Goal: Task Accomplishment & Management: Manage account settings

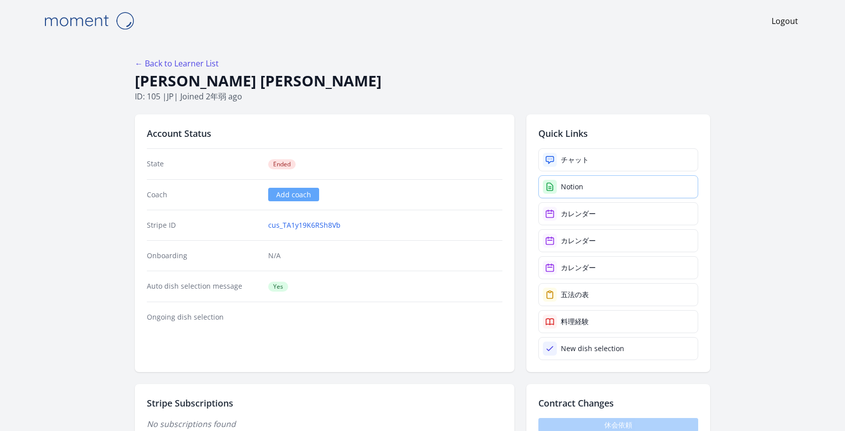
click at [571, 185] on div "Notion" at bounding box center [572, 187] width 22 height 10
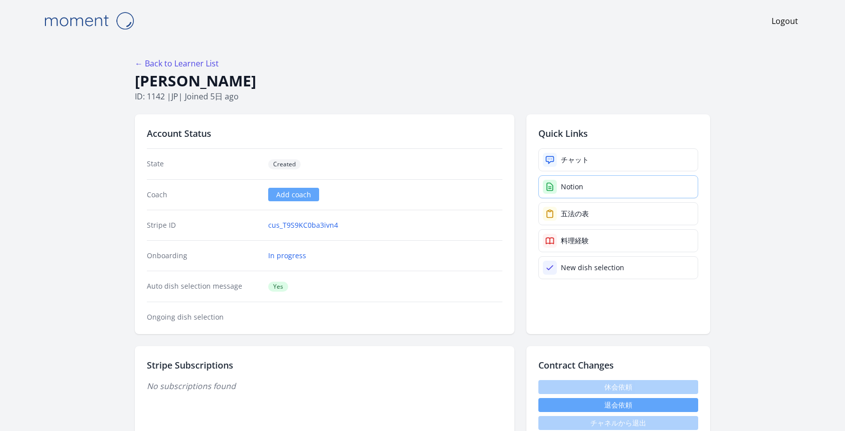
click at [565, 183] on div "Notion" at bounding box center [572, 187] width 22 height 10
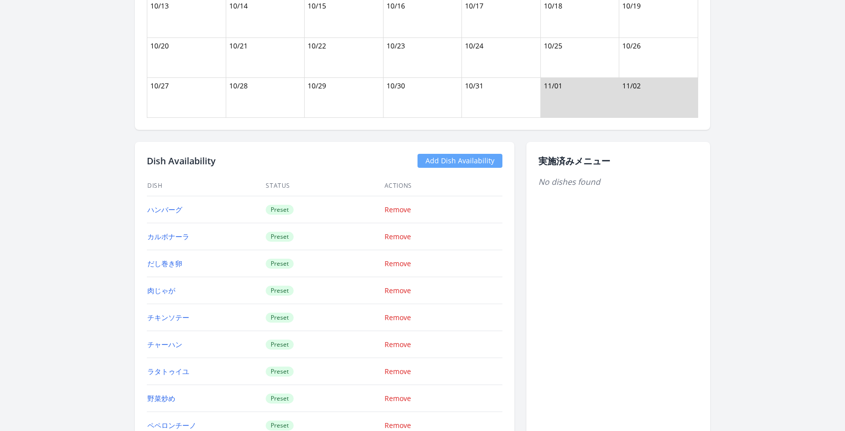
scroll to position [904, 0]
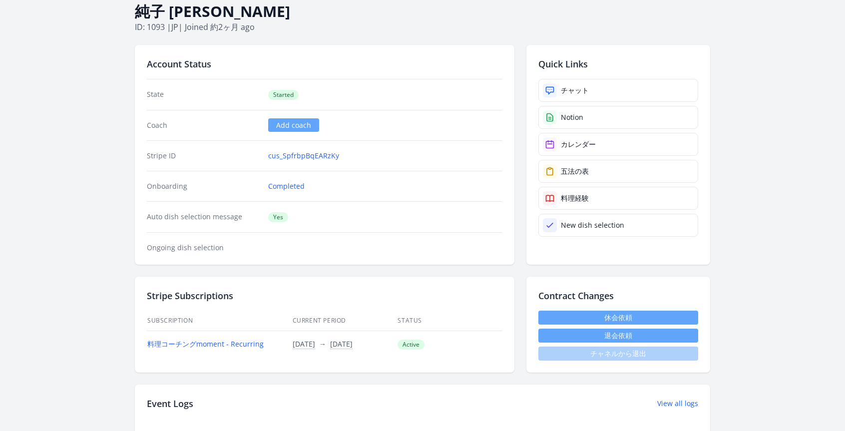
scroll to position [138, 0]
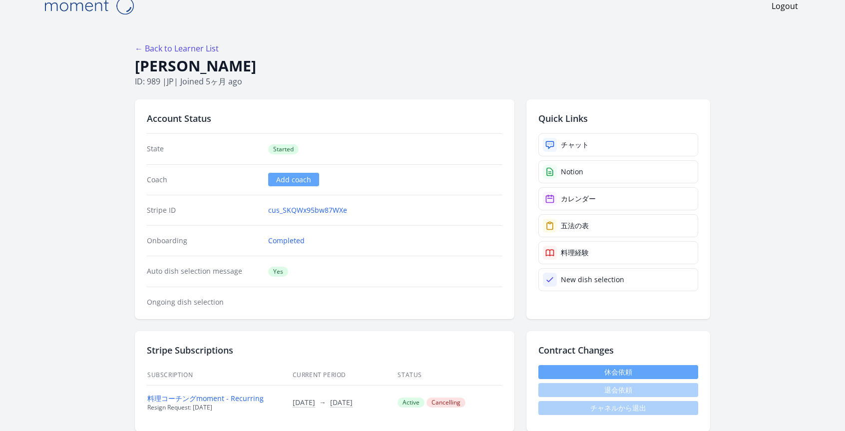
scroll to position [16, 0]
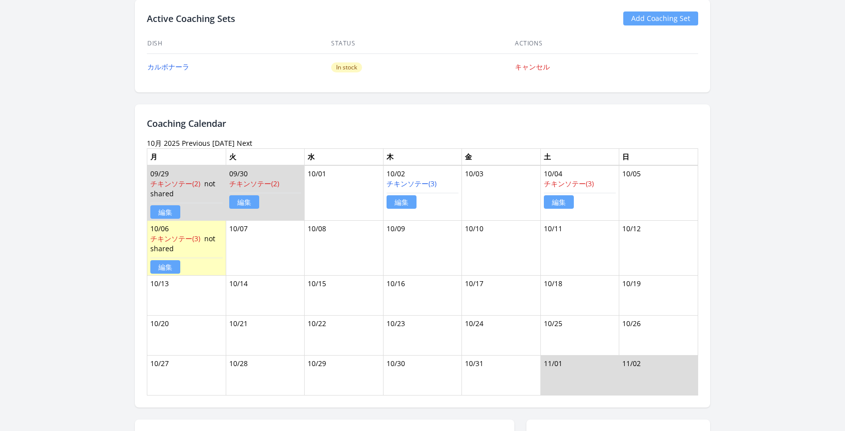
scroll to position [665, 0]
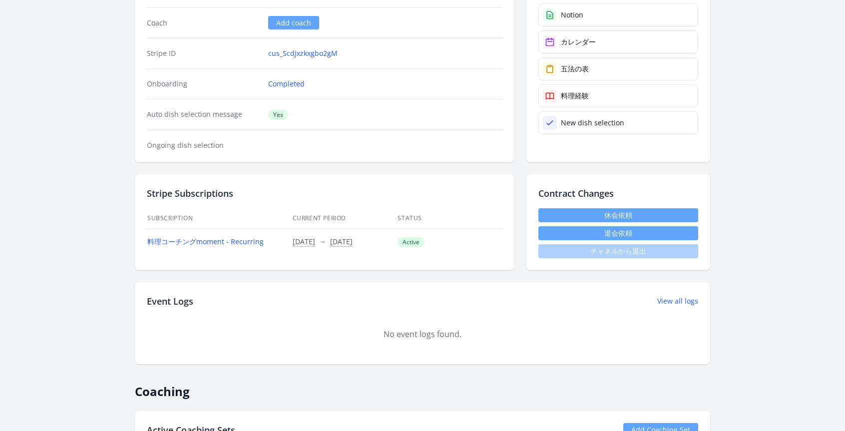
scroll to position [398, 0]
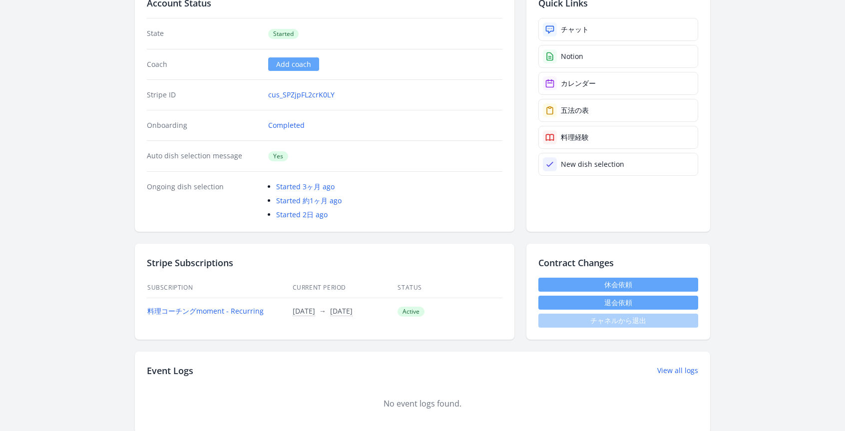
scroll to position [128, 0]
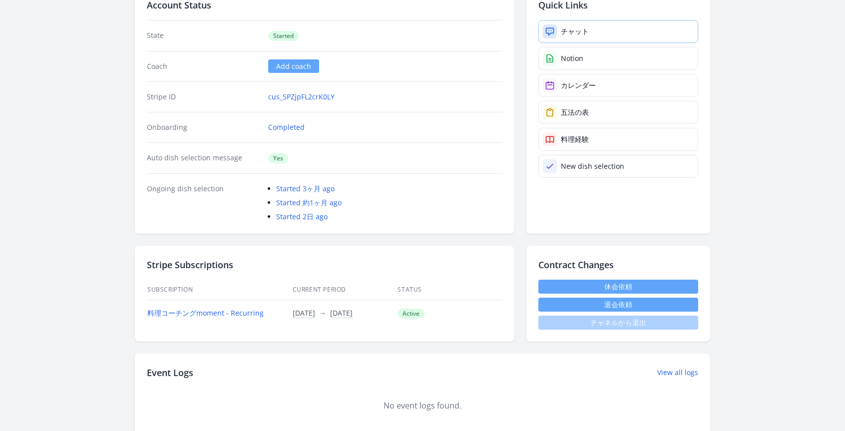
click at [561, 33] on div "チャット" at bounding box center [575, 31] width 28 height 10
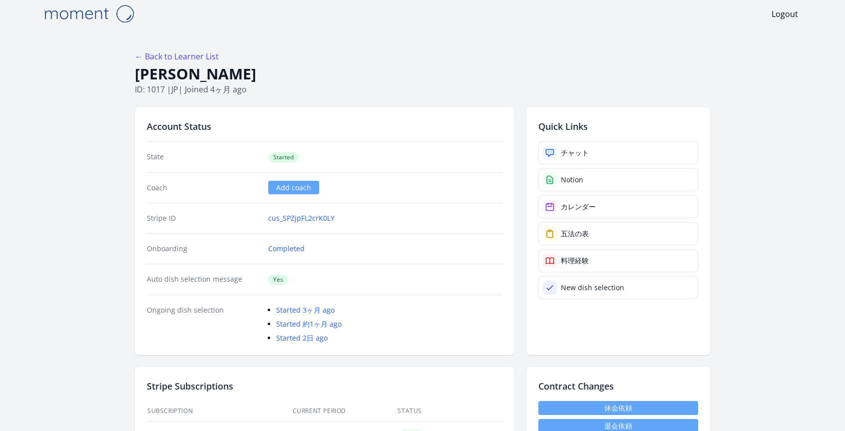
scroll to position [0, 0]
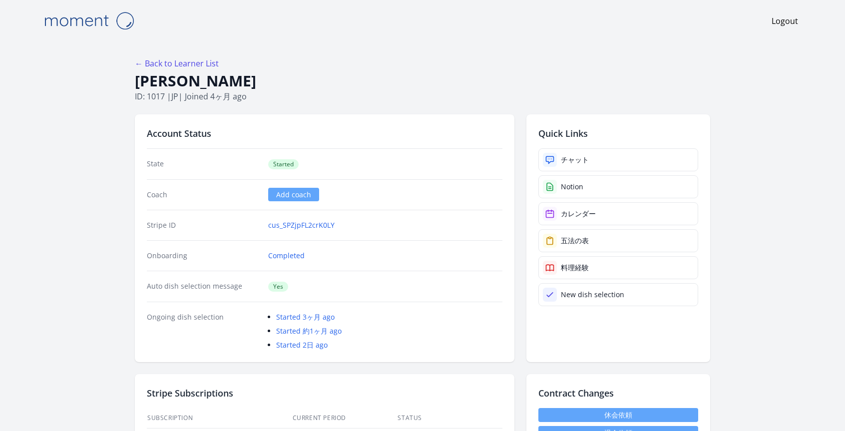
drag, startPoint x: 262, startPoint y: 77, endPoint x: 129, endPoint y: 82, distance: 133.0
copy h1 "Kiyosue Shuichi"
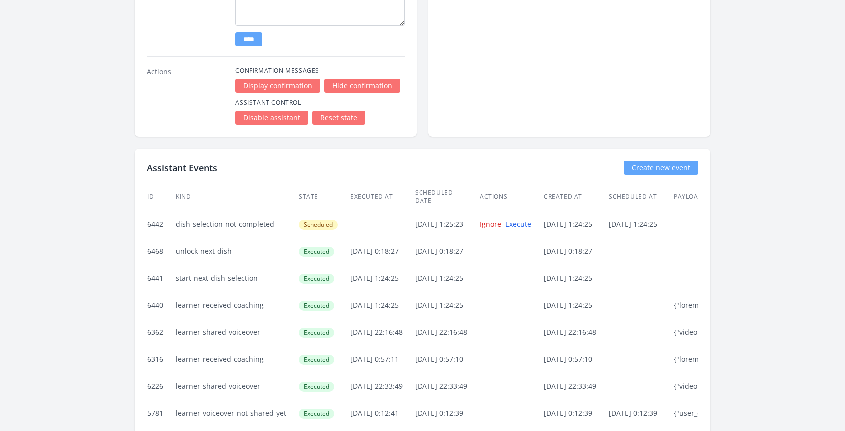
scroll to position [1919, 0]
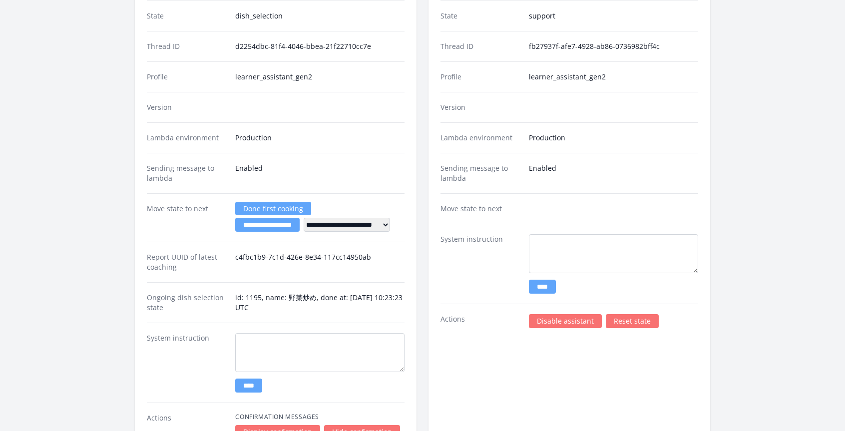
scroll to position [2109, 0]
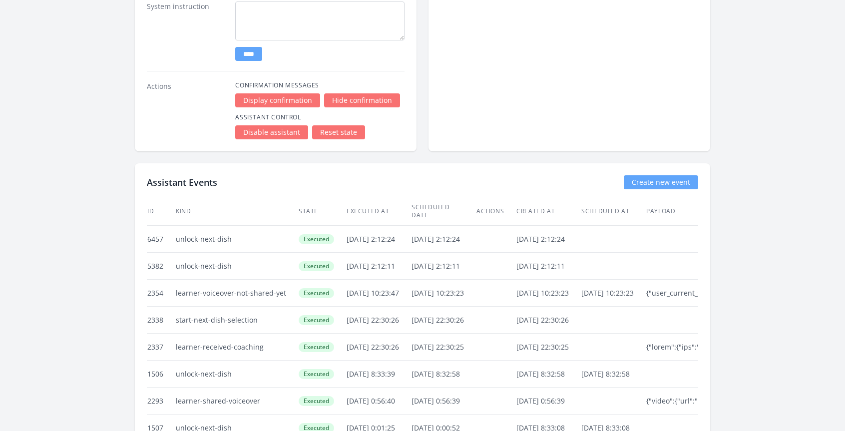
drag, startPoint x: 403, startPoint y: 231, endPoint x: 342, endPoint y: 229, distance: 61.0
copy tr "2025/10/4 2:12:24"
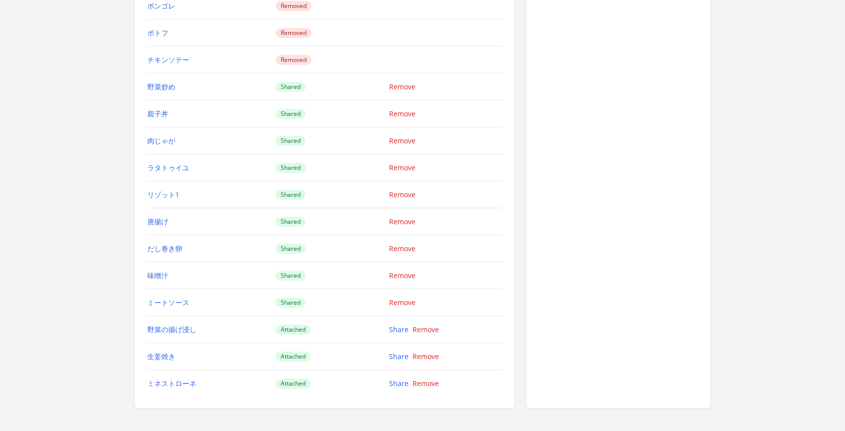
scroll to position [1401, 0]
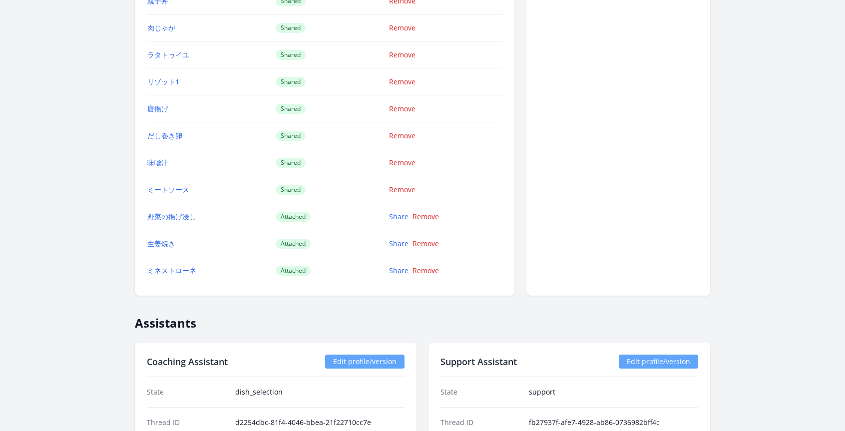
click at [387, 217] on td "Attached" at bounding box center [332, 216] width 114 height 27
click at [392, 215] on link "Share" at bounding box center [398, 216] width 19 height 9
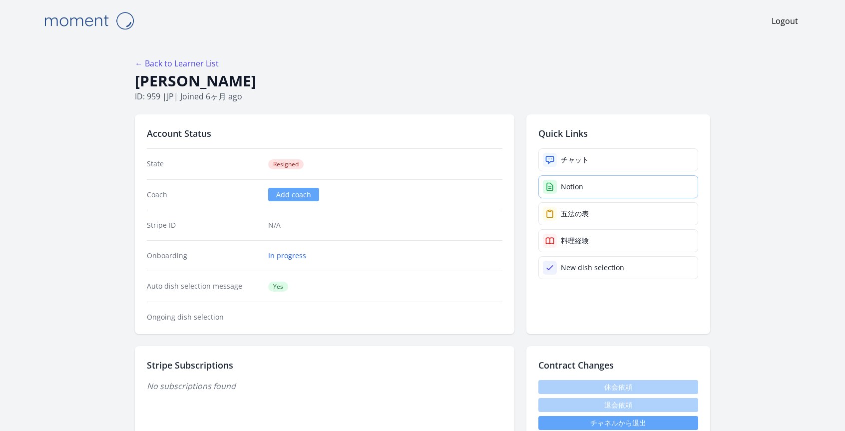
click at [557, 187] on link "Notion" at bounding box center [618, 186] width 160 height 23
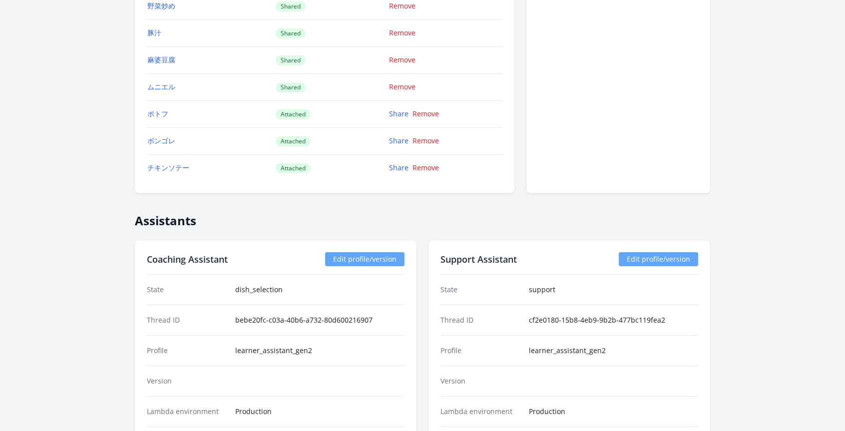
scroll to position [1290, 0]
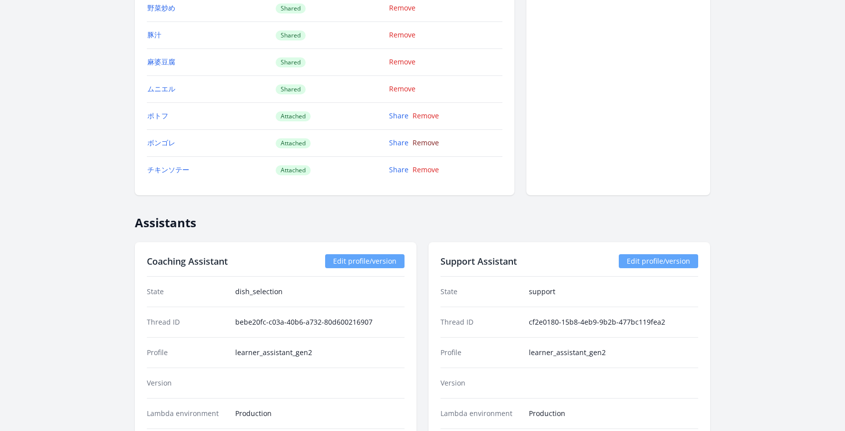
click at [434, 145] on link "Remove" at bounding box center [426, 142] width 26 height 9
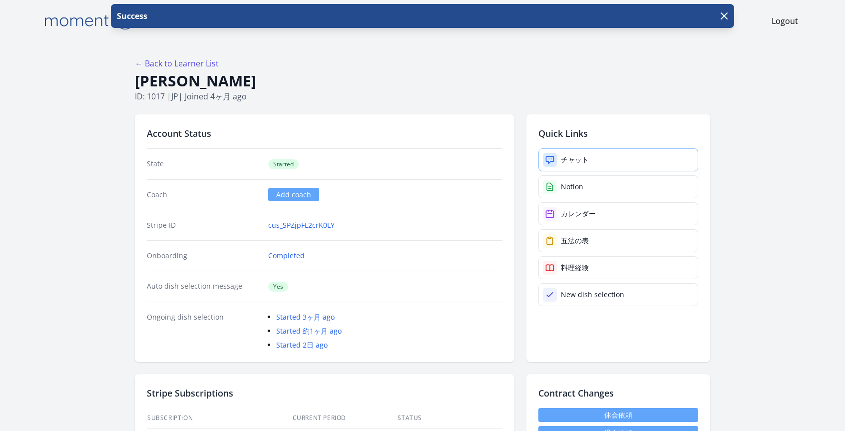
click at [576, 161] on div "チャット" at bounding box center [575, 160] width 28 height 10
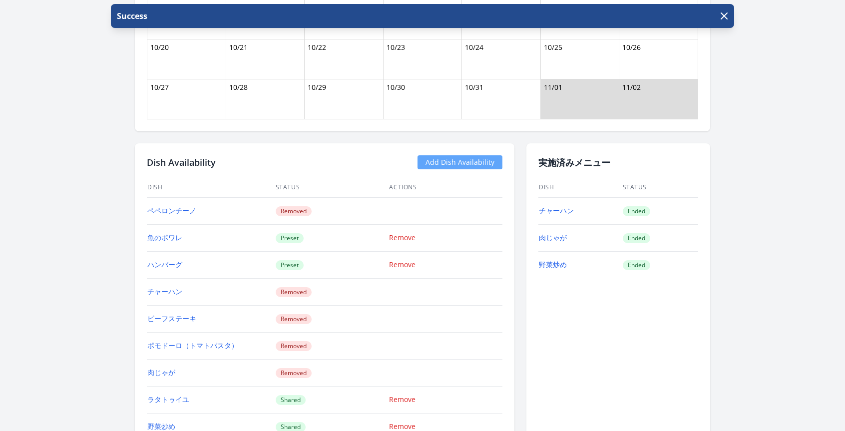
scroll to position [1087, 0]
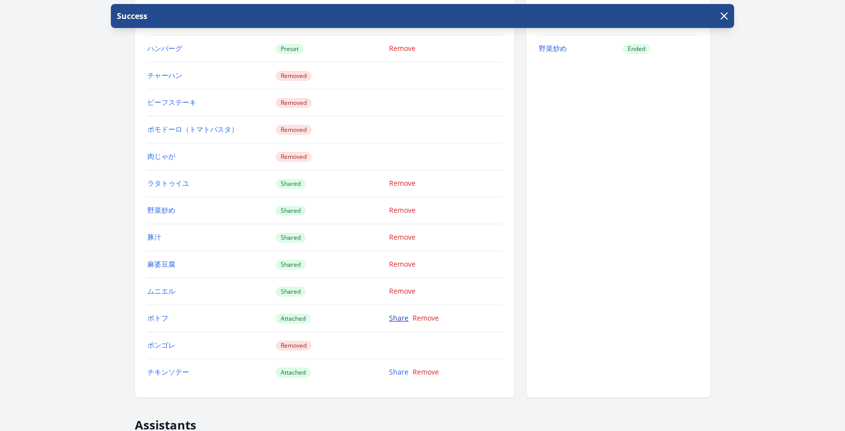
click at [400, 317] on link "Share" at bounding box center [398, 317] width 19 height 9
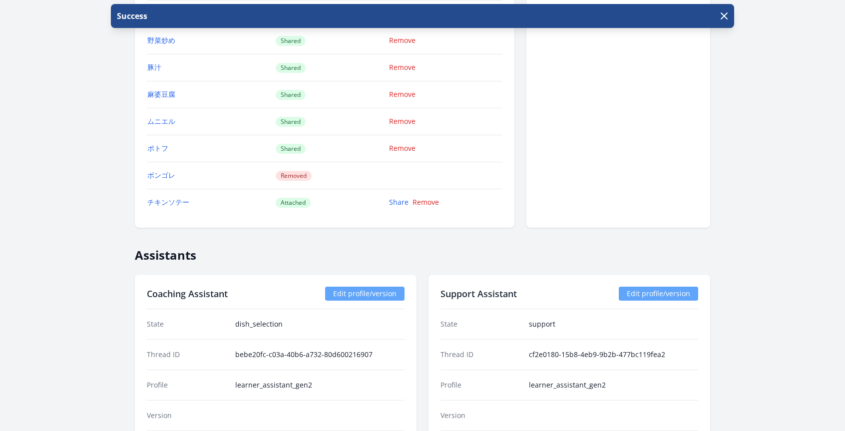
scroll to position [1150, 0]
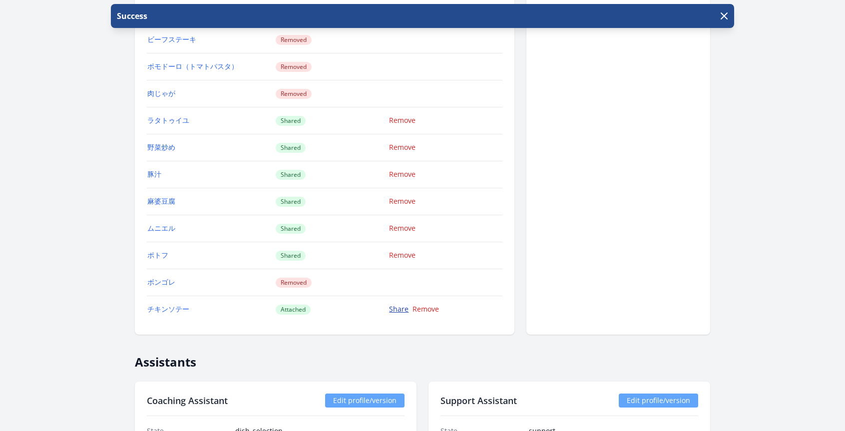
click at [397, 307] on link "Share" at bounding box center [398, 308] width 19 height 9
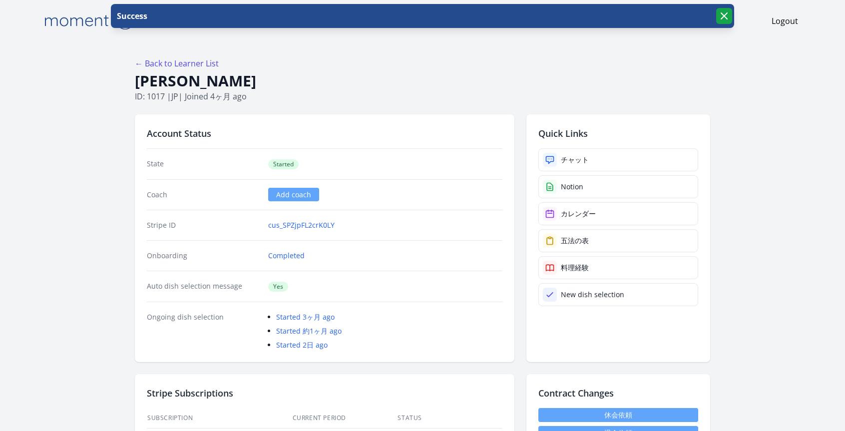
click at [726, 16] on icon "button" at bounding box center [724, 16] width 12 height 12
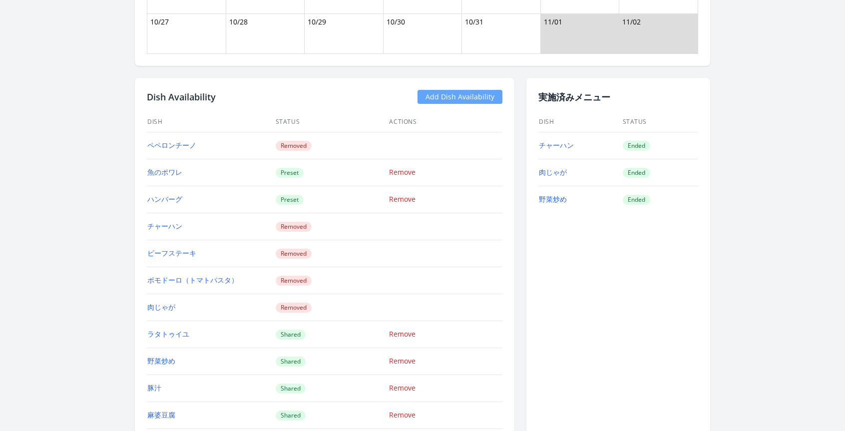
scroll to position [1275, 0]
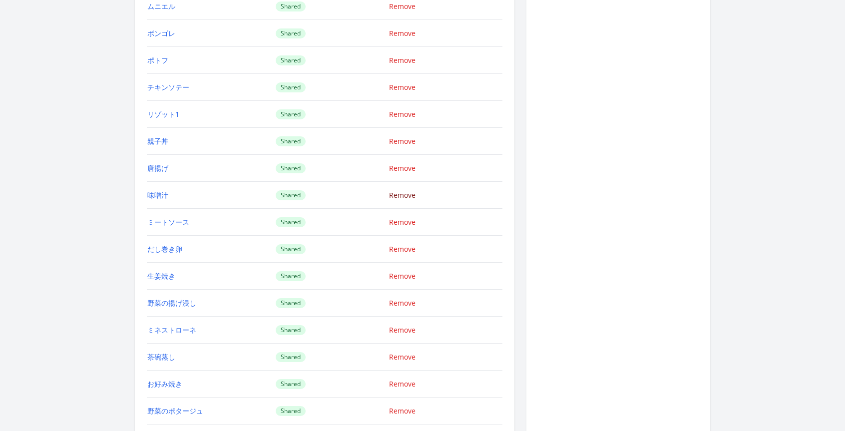
scroll to position [1623, 0]
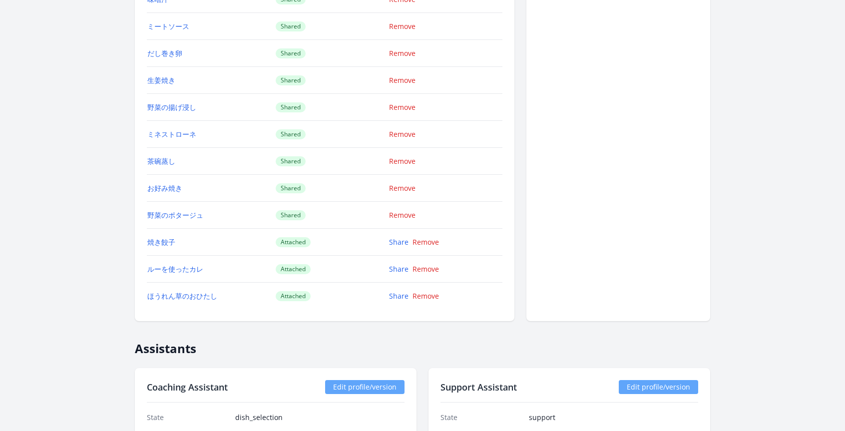
click at [170, 244] on link "焼き餃子" at bounding box center [161, 241] width 28 height 9
click at [171, 271] on link "ルーを使ったカレ" at bounding box center [175, 268] width 56 height 9
click at [182, 294] on link "ほうれん草のおひたし" at bounding box center [182, 295] width 70 height 9
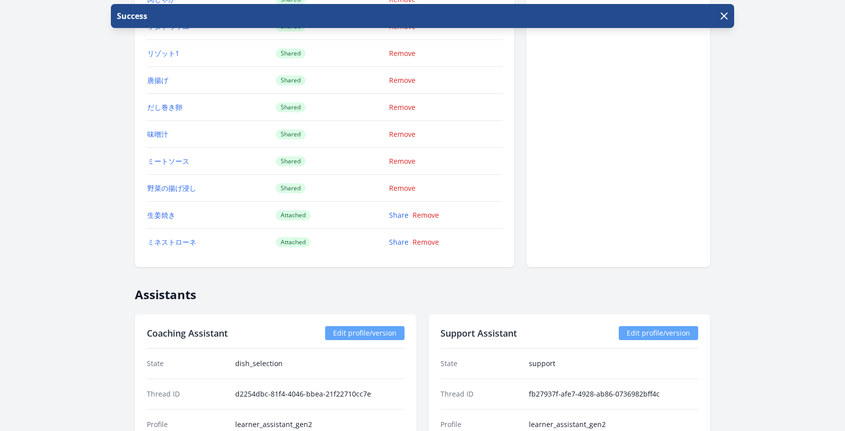
scroll to position [1430, 0]
click at [404, 213] on link "Share" at bounding box center [398, 213] width 19 height 9
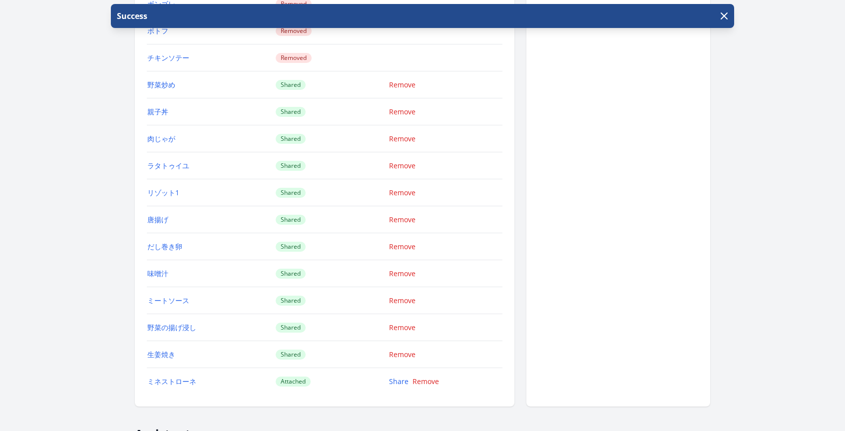
scroll to position [1455, 0]
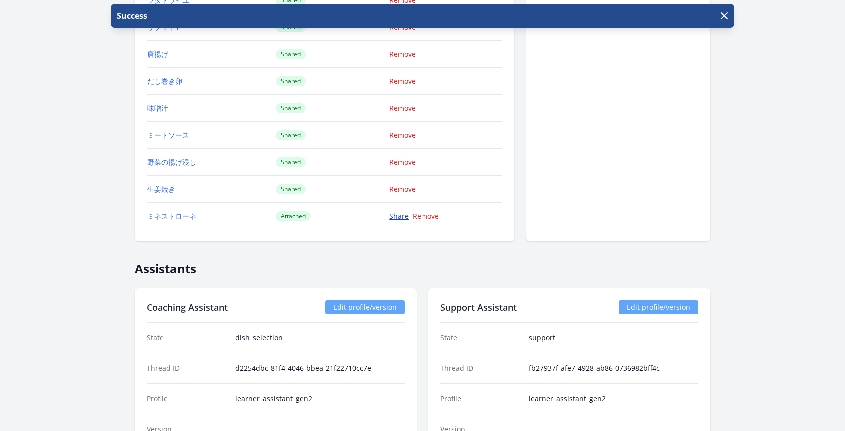
click at [401, 215] on link "Share" at bounding box center [398, 215] width 19 height 9
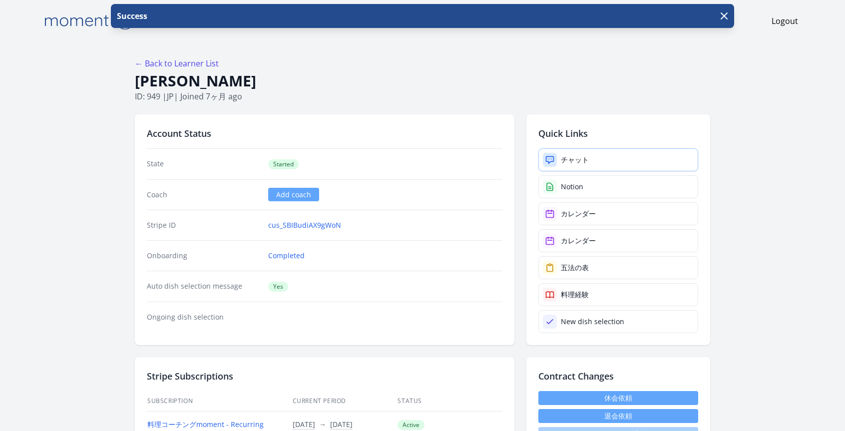
click at [558, 154] on link "チャット" at bounding box center [618, 159] width 160 height 23
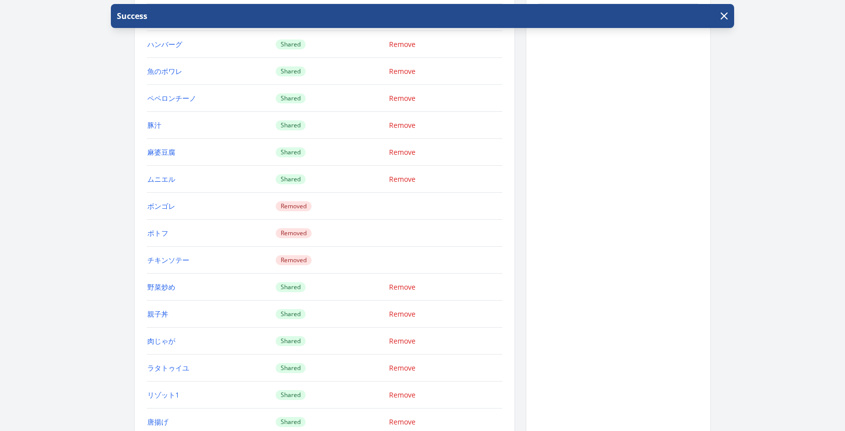
scroll to position [1296, 0]
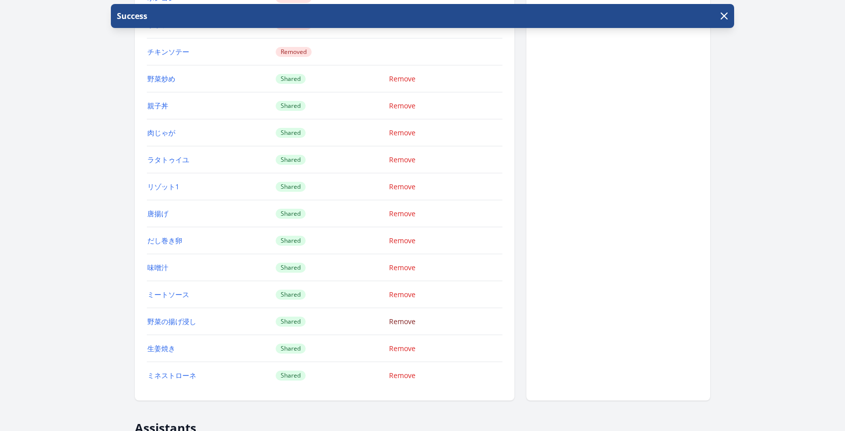
click at [408, 322] on link "Remove" at bounding box center [402, 321] width 26 height 9
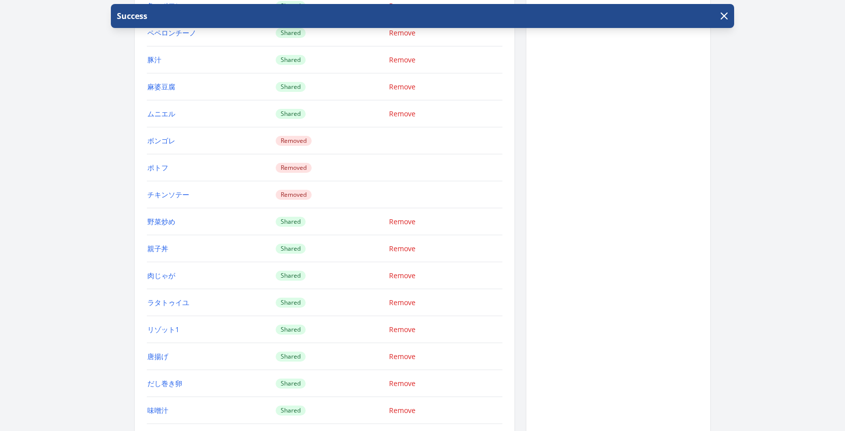
scroll to position [1367, 0]
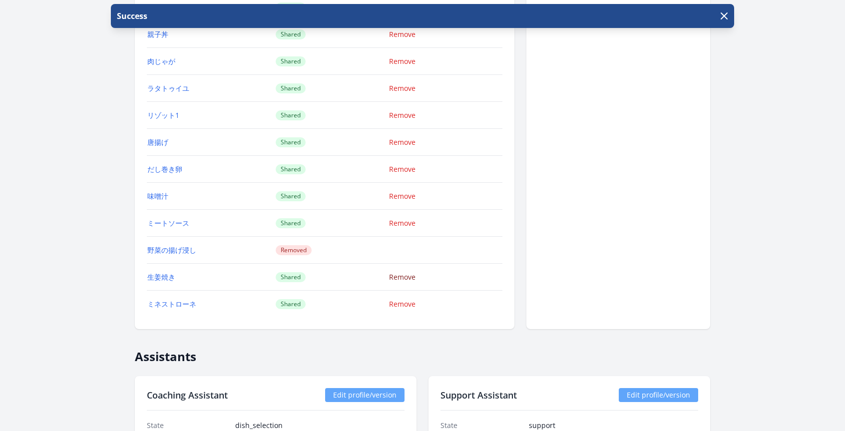
click at [409, 276] on link "Remove" at bounding box center [402, 276] width 26 height 9
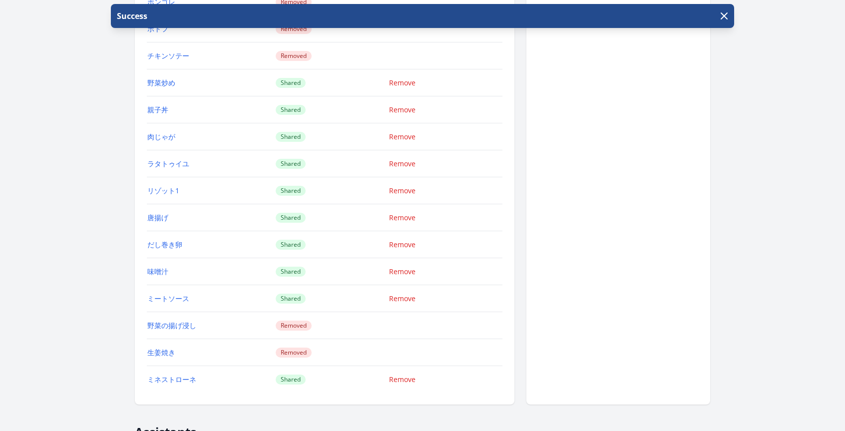
scroll to position [1521, 0]
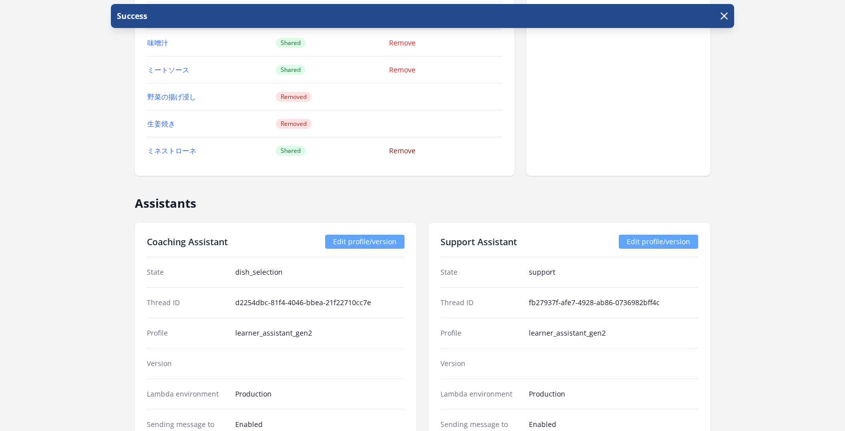
click at [412, 152] on link "Remove" at bounding box center [402, 150] width 26 height 9
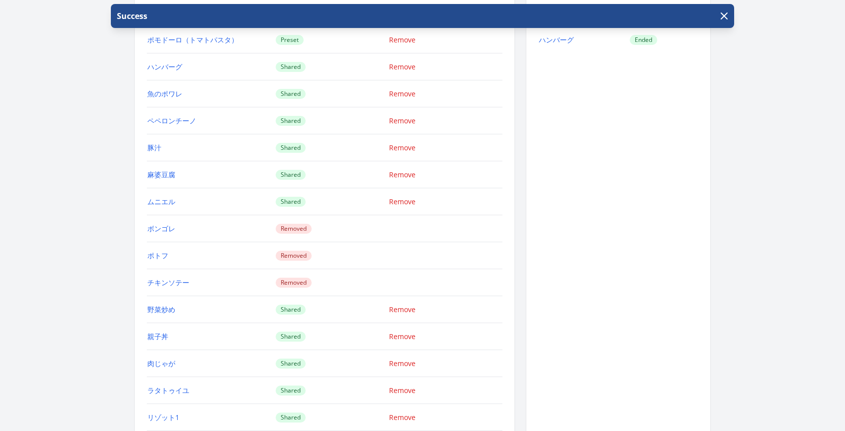
scroll to position [952, 0]
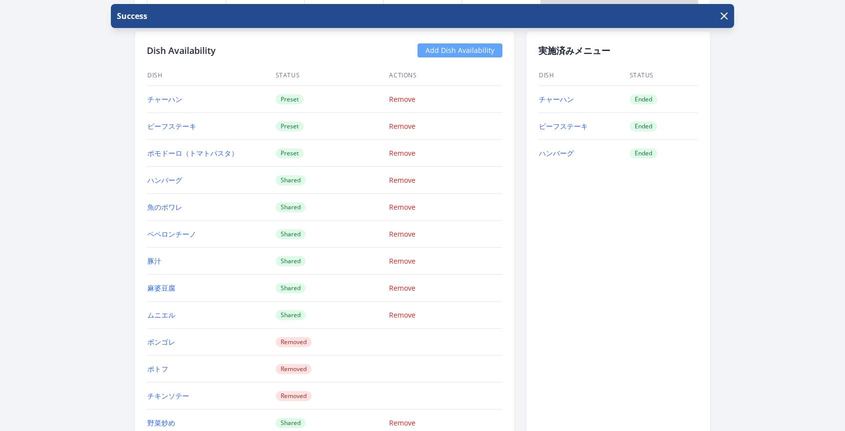
click at [477, 54] on link "Add Dish Availability" at bounding box center [460, 50] width 85 height 14
click at [449, 50] on link "Add Dish Availability" at bounding box center [460, 50] width 85 height 14
click at [442, 50] on link "Add Dish Availability" at bounding box center [460, 50] width 85 height 14
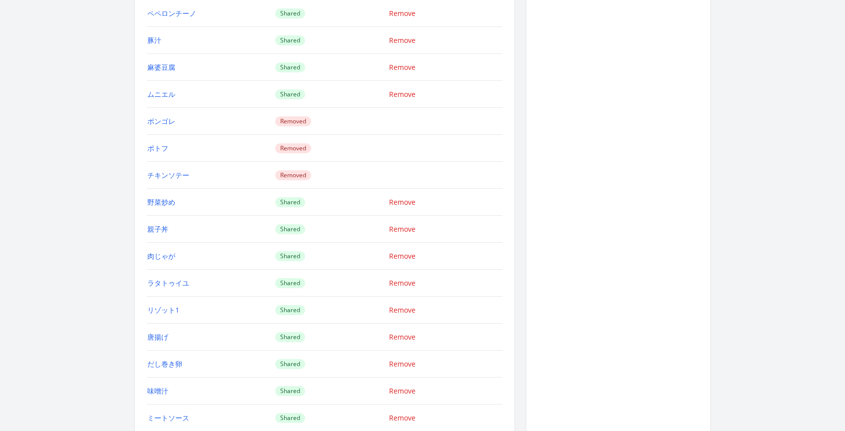
scroll to position [1370, 0]
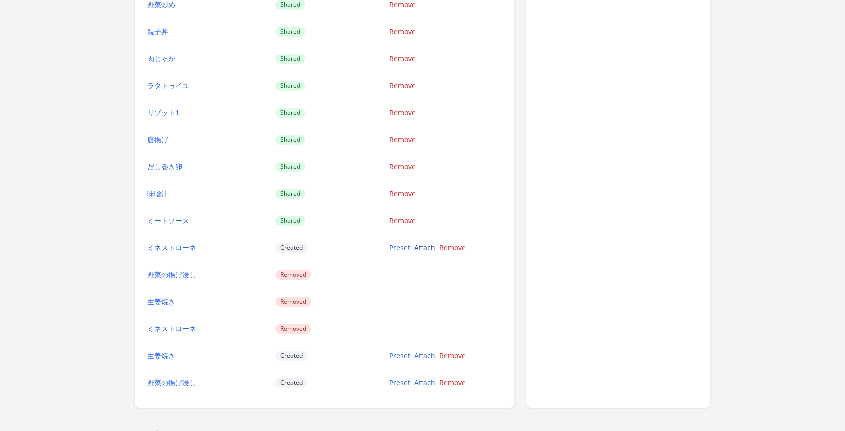
click at [418, 248] on link "Attach" at bounding box center [424, 247] width 21 height 9
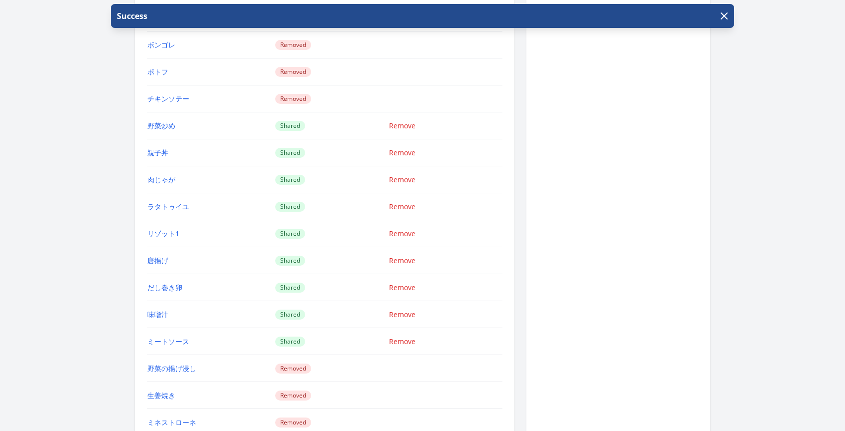
scroll to position [1590, 0]
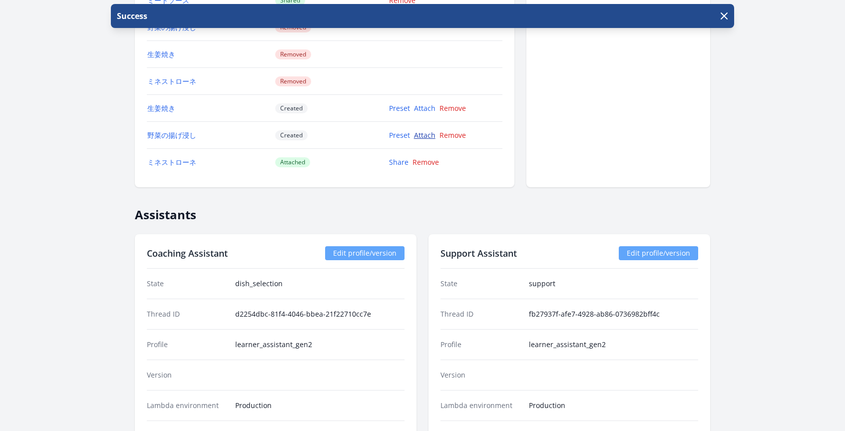
click at [432, 132] on link "Attach" at bounding box center [424, 134] width 21 height 9
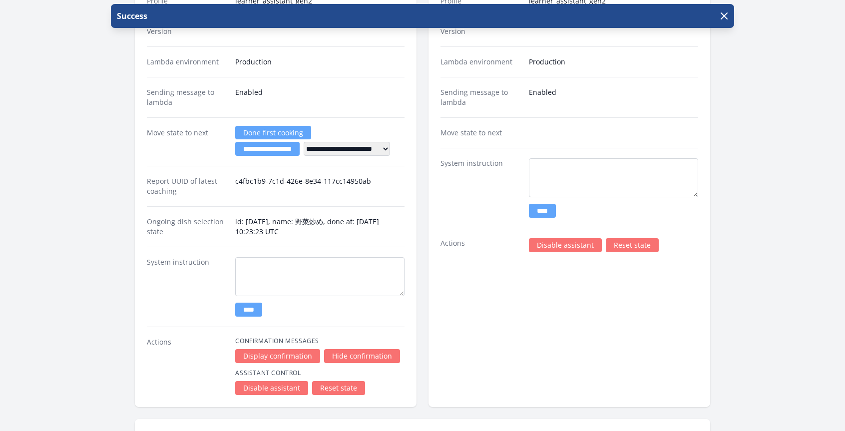
scroll to position [2091, 0]
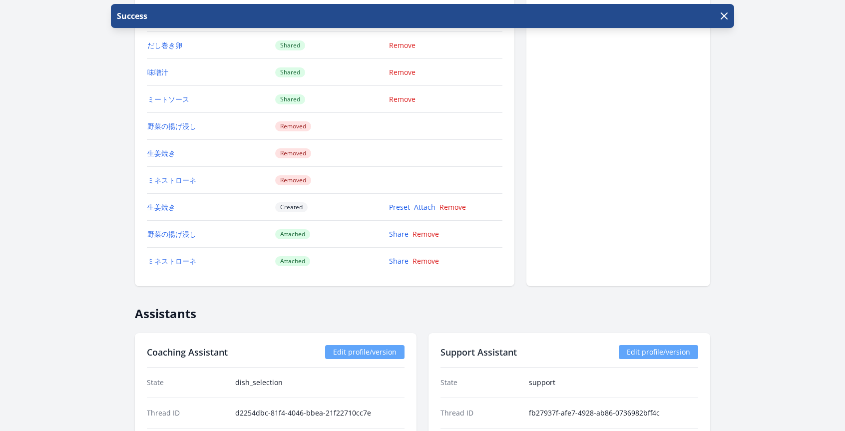
scroll to position [1623, 0]
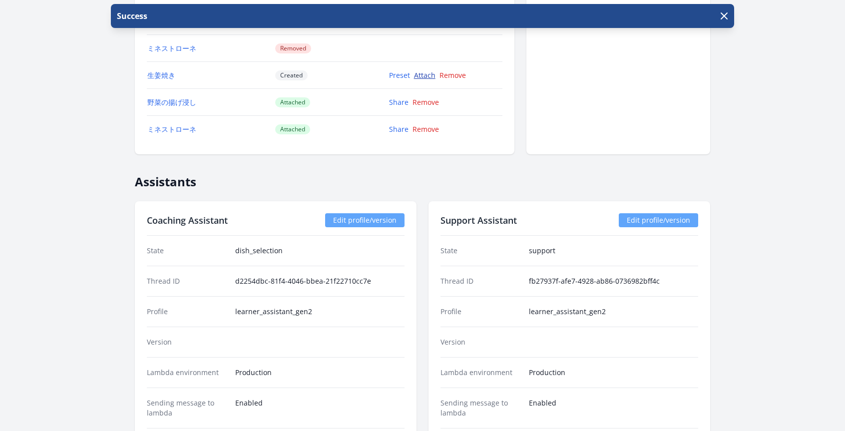
click at [432, 75] on link "Attach" at bounding box center [424, 74] width 21 height 9
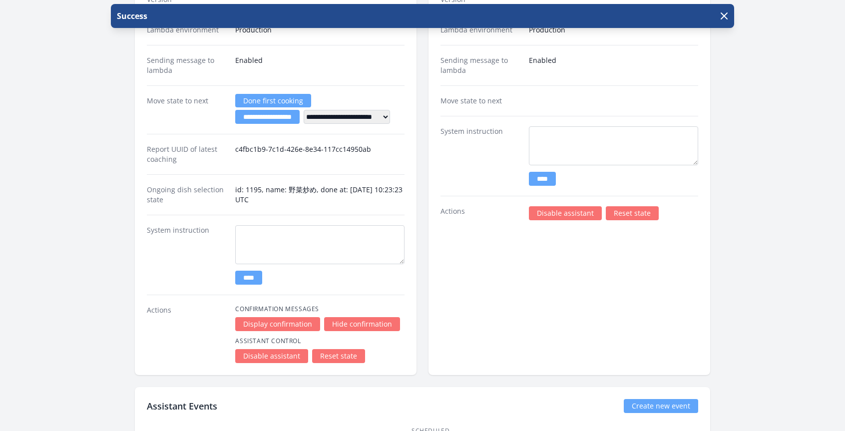
scroll to position [1968, 0]
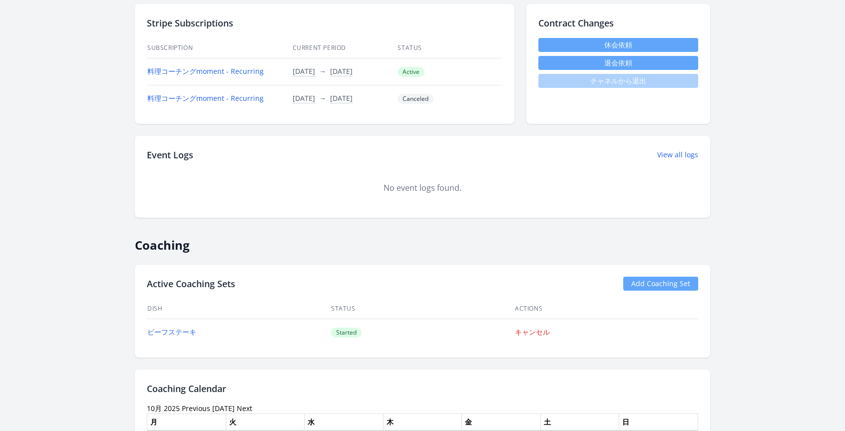
scroll to position [74, 0]
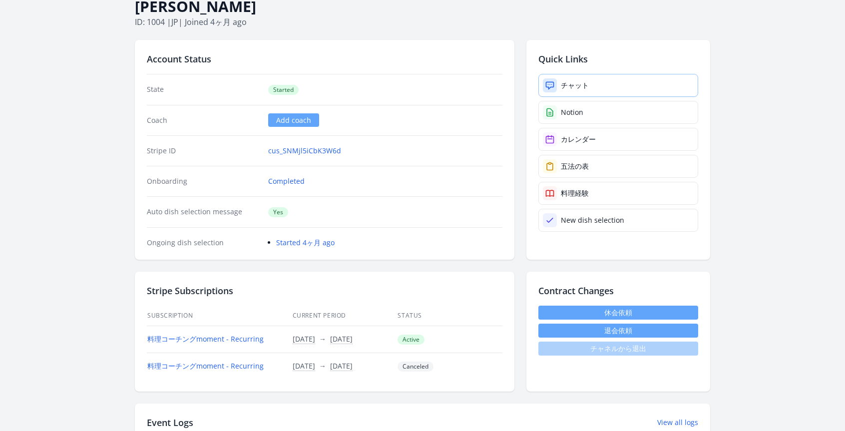
click at [567, 88] on div "チャット" at bounding box center [575, 85] width 28 height 10
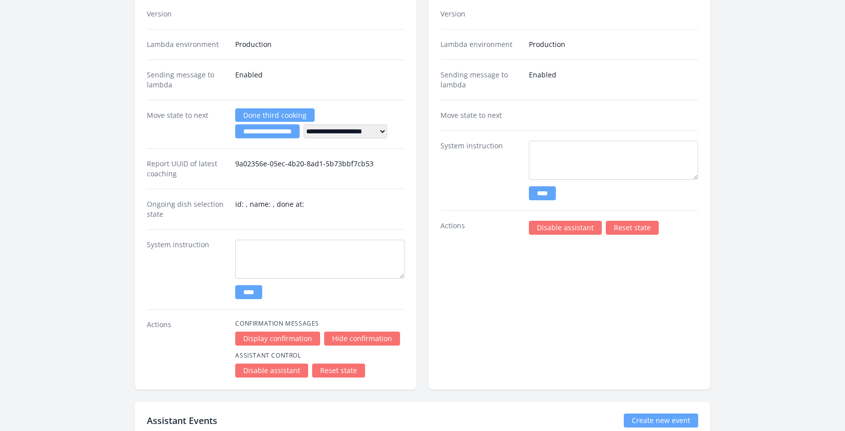
scroll to position [1844, 0]
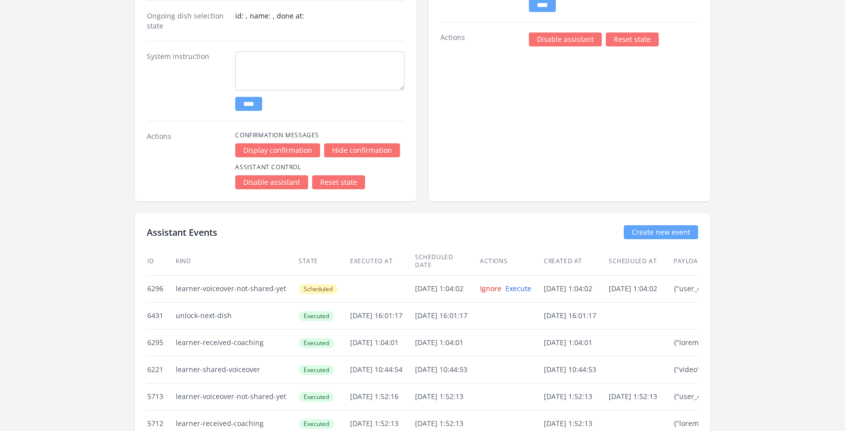
drag, startPoint x: 233, startPoint y: 308, endPoint x: 175, endPoint y: 308, distance: 57.9
click at [175, 308] on td "unlock-next-dish" at bounding box center [236, 315] width 123 height 27
copy tr "unlock-next-dish"
drag, startPoint x: 412, startPoint y: 308, endPoint x: 347, endPoint y: 309, distance: 64.9
click at [350, 309] on td "2025/10/3 16:01:17" at bounding box center [382, 315] width 65 height 27
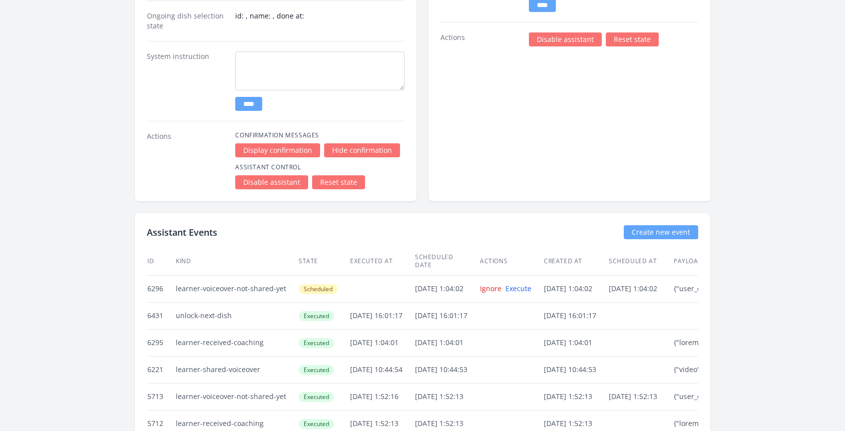
copy td "2025/10/3 16:01:17"
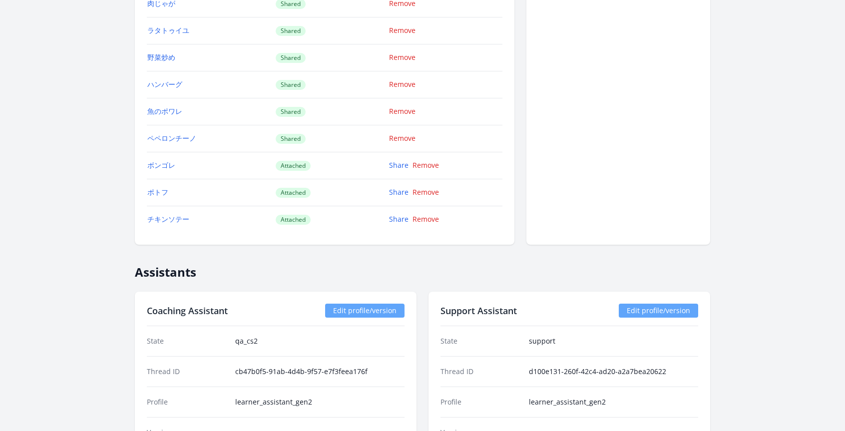
scroll to position [1216, 0]
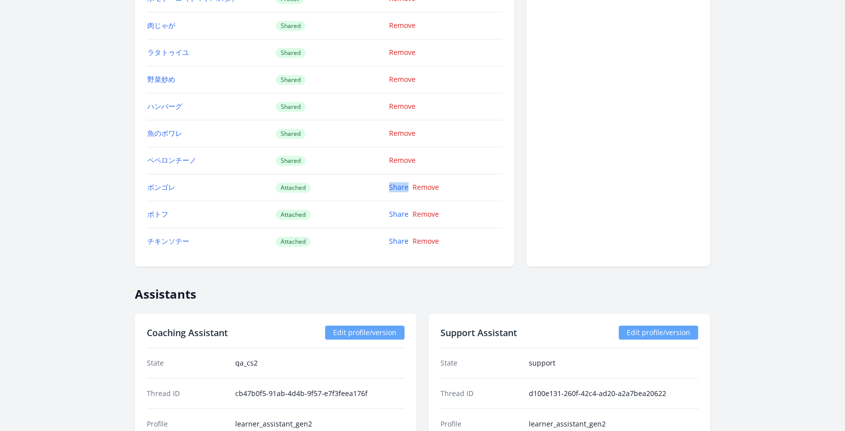
drag, startPoint x: 385, startPoint y: 186, endPoint x: 409, endPoint y: 187, distance: 24.0
click at [409, 187] on tr "ボンゴレ Attached Share Remove" at bounding box center [325, 187] width 356 height 27
copy tr "Share"
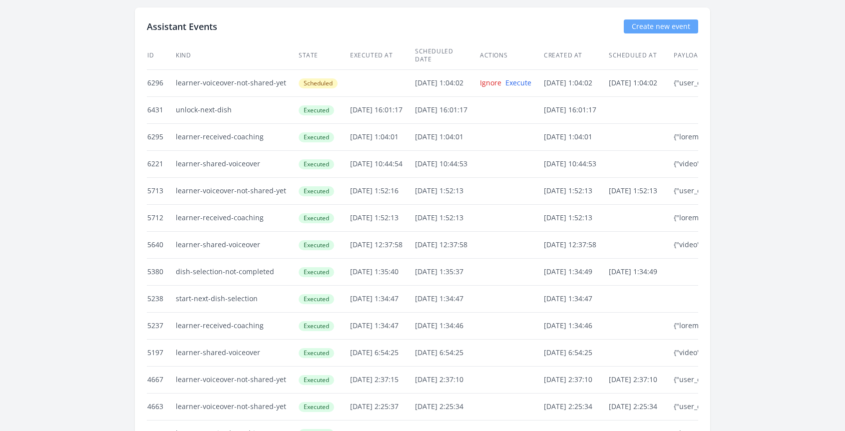
scroll to position [1927, 0]
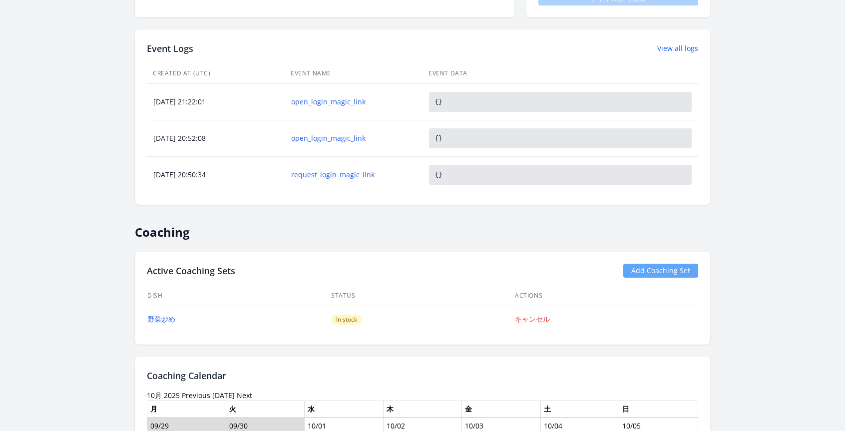
scroll to position [656, 0]
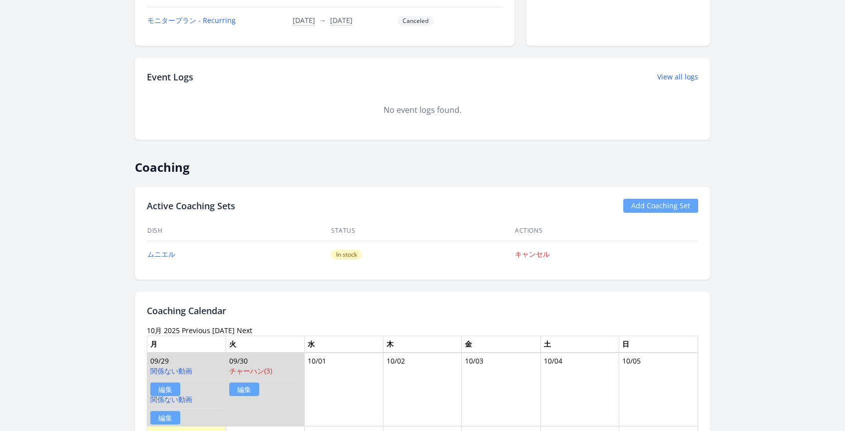
scroll to position [486, 0]
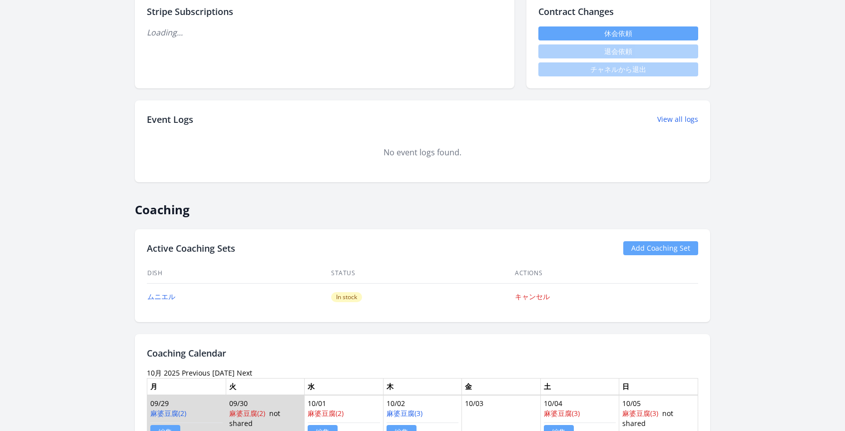
scroll to position [421, 0]
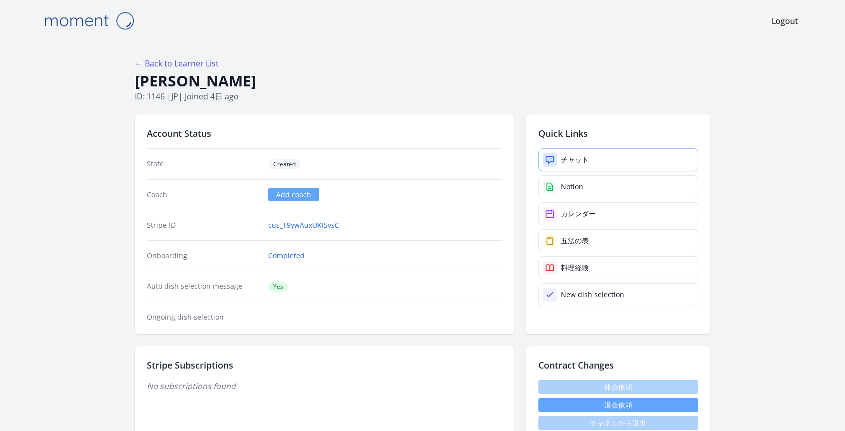
click at [587, 159] on div "チャット" at bounding box center [575, 160] width 28 height 10
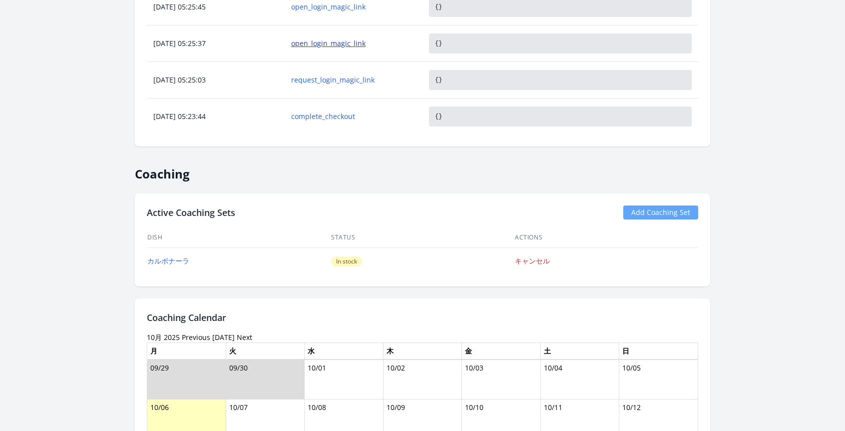
scroll to position [562, 0]
